Goal: Information Seeking & Learning: Learn about a topic

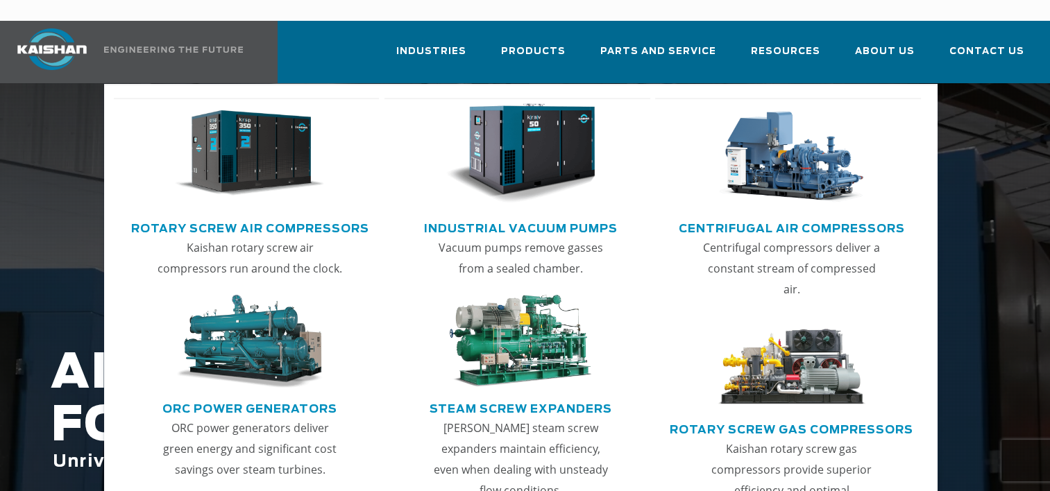
click at [240, 151] on img "Main menu" at bounding box center [250, 153] width 150 height 101
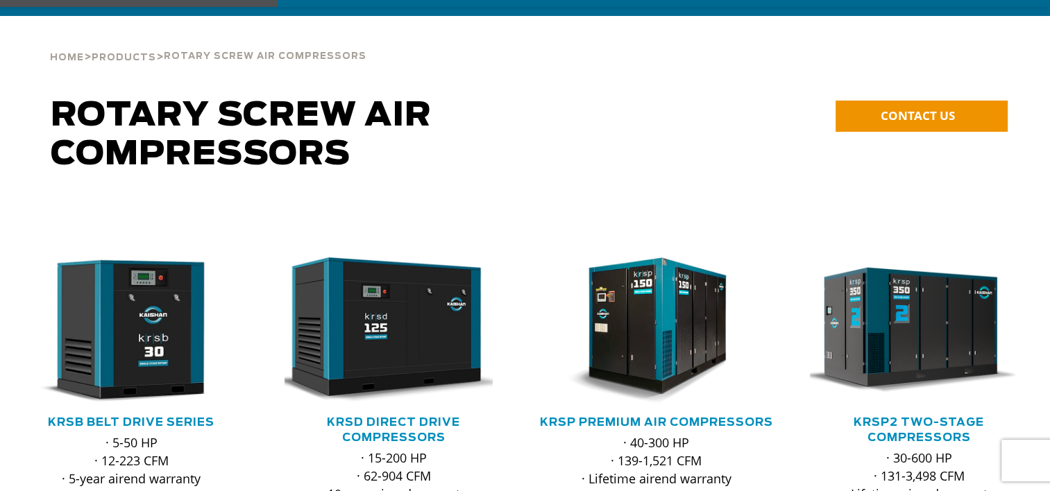
scroll to position [69, 0]
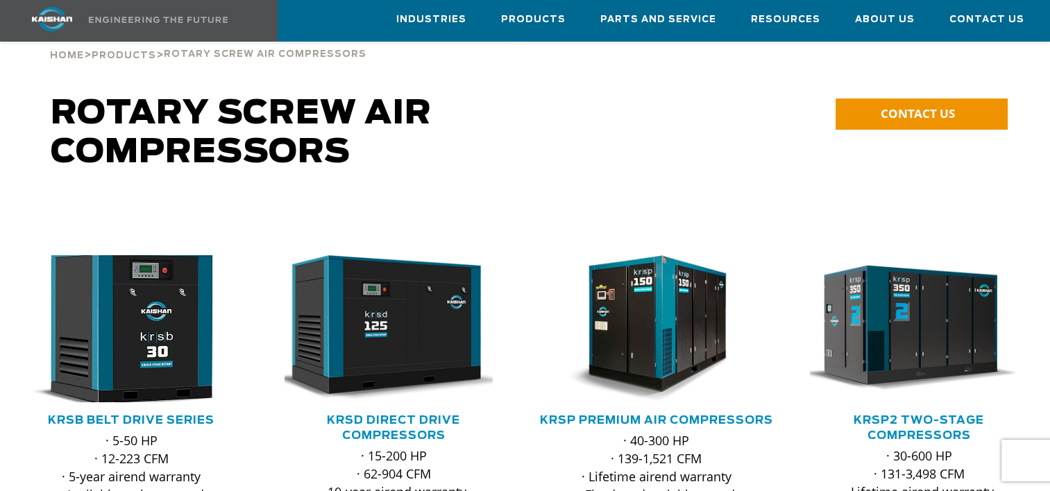
click at [134, 309] on img at bounding box center [121, 329] width 240 height 162
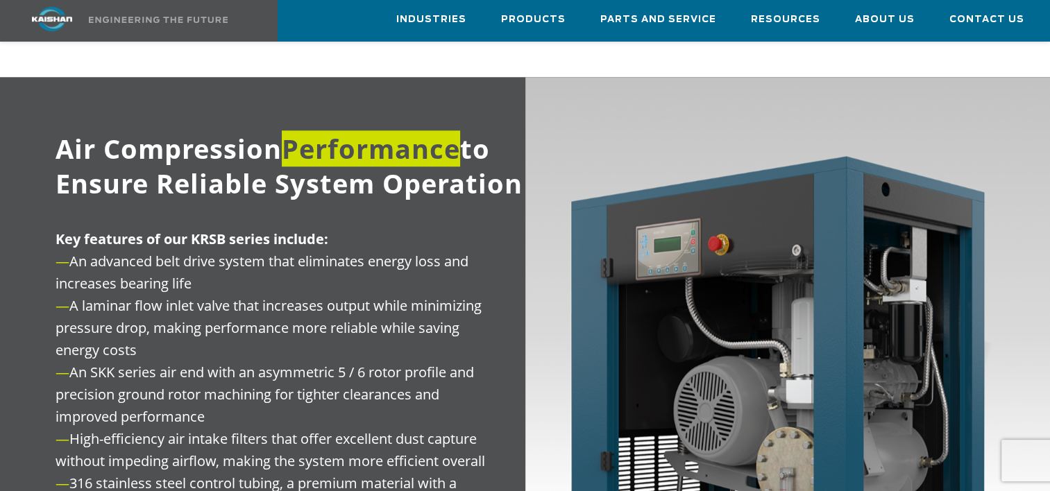
scroll to position [1059, 0]
